Goal: Transaction & Acquisition: Subscribe to service/newsletter

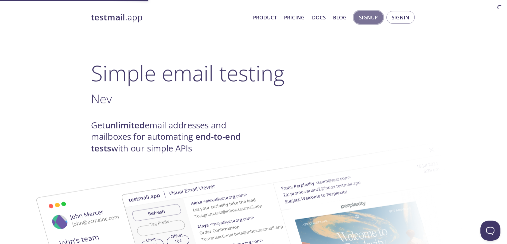
click at [357, 17] on button "Signup" at bounding box center [368, 17] width 29 height 13
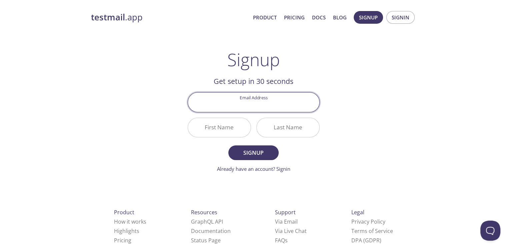
click at [250, 104] on input "Email Address" at bounding box center [253, 101] width 131 height 19
click at [169, 121] on div "testmail .app Product Pricing Docs Blog Signup Signin Signup Get setup in 30 se…" at bounding box center [254, 160] width 342 height 306
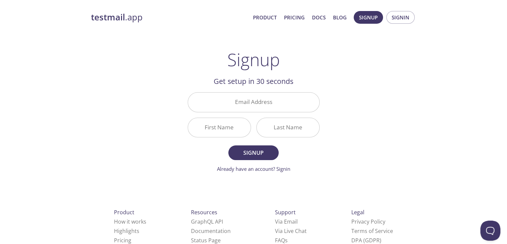
scroll to position [19, 0]
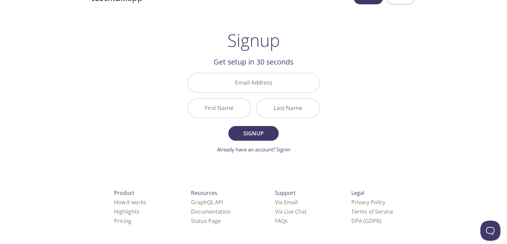
click at [266, 78] on input "Email Address" at bounding box center [253, 82] width 131 height 19
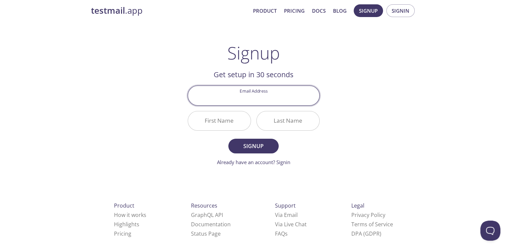
scroll to position [0, 0]
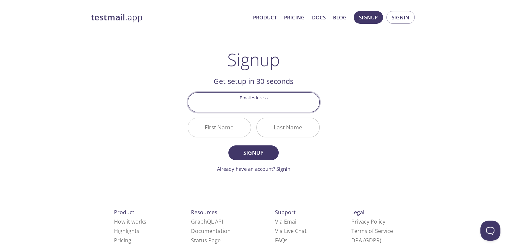
click at [289, 96] on input "Email Address" at bounding box center [253, 101] width 131 height 19
click at [200, 131] on input "First Name" at bounding box center [219, 127] width 63 height 19
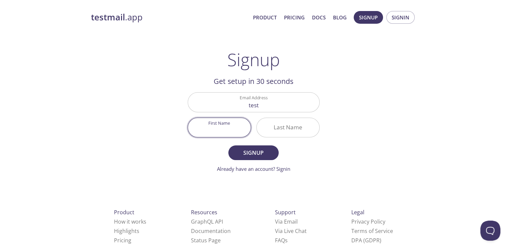
click at [249, 104] on input "test" at bounding box center [253, 101] width 131 height 19
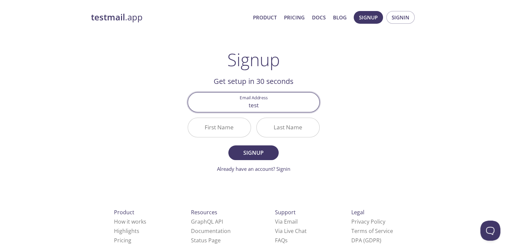
drag, startPoint x: 251, startPoint y: 109, endPoint x: 220, endPoint y: 107, distance: 31.7
click at [222, 107] on input "test" at bounding box center [253, 101] width 131 height 19
type input "ey"
click at [399, 15] on span "Signin" at bounding box center [401, 17] width 18 height 9
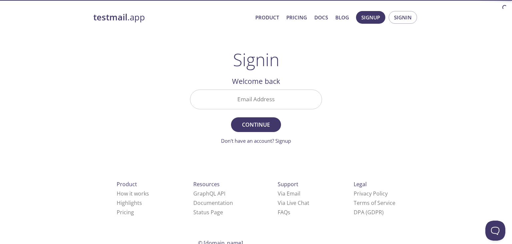
click at [245, 91] on input "Email Address" at bounding box center [255, 99] width 131 height 19
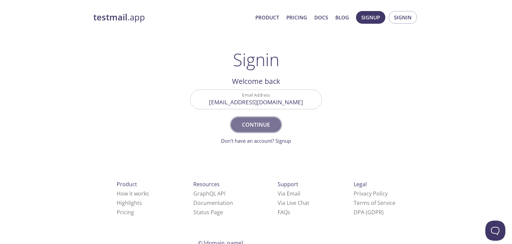
click at [248, 126] on span "Continue" at bounding box center [256, 124] width 35 height 9
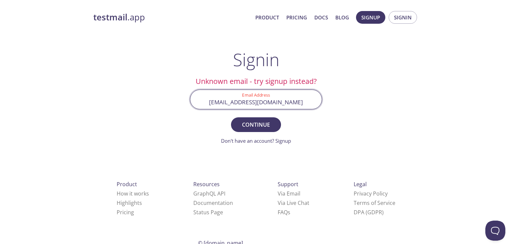
drag, startPoint x: 258, startPoint y: 102, endPoint x: 179, endPoint y: 102, distance: 78.4
click at [179, 102] on div "testmail .app Product Pricing Docs Blog Signup Signin Signin Unknown email - tr…" at bounding box center [256, 146] width 342 height 278
type input "[EMAIL_ADDRESS][DOMAIN_NAME]"
click at [246, 119] on button "Continue" at bounding box center [256, 124] width 50 height 15
